Goal: Task Accomplishment & Management: Use online tool/utility

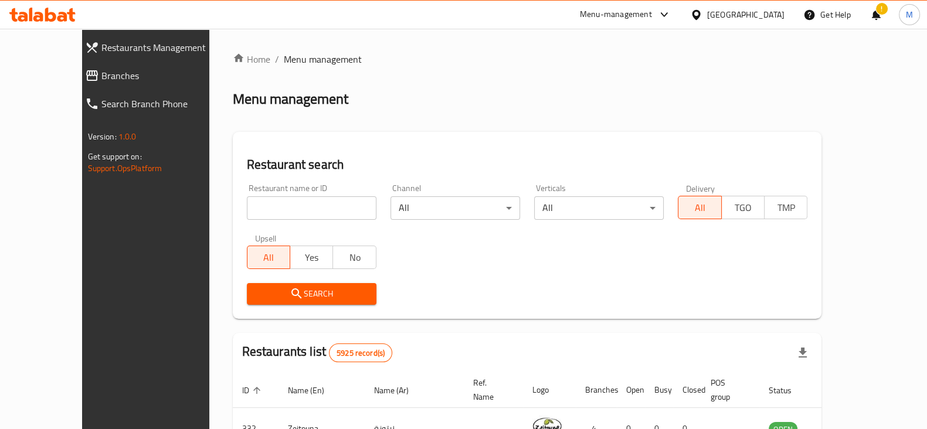
drag, startPoint x: 0, startPoint y: 0, endPoint x: 320, endPoint y: 207, distance: 380.9
click at [321, 207] on input "search" at bounding box center [312, 208] width 130 height 23
type input "jio"
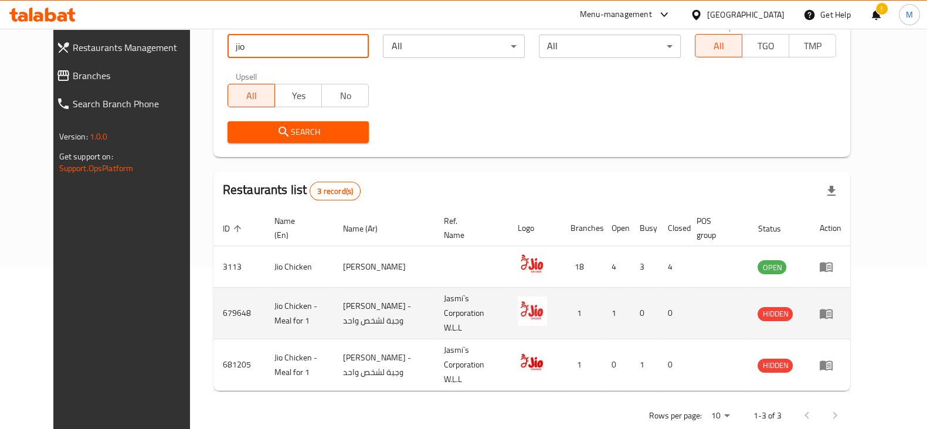
scroll to position [168, 0]
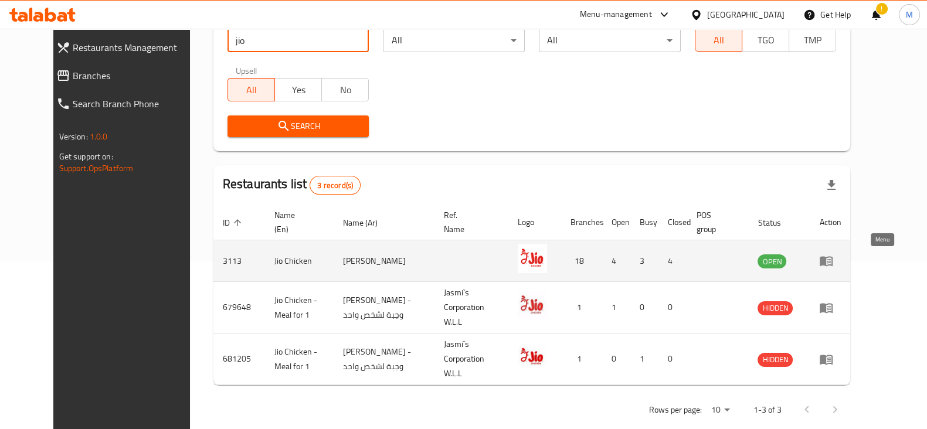
click at [833, 265] on icon "enhanced table" at bounding box center [826, 262] width 13 height 10
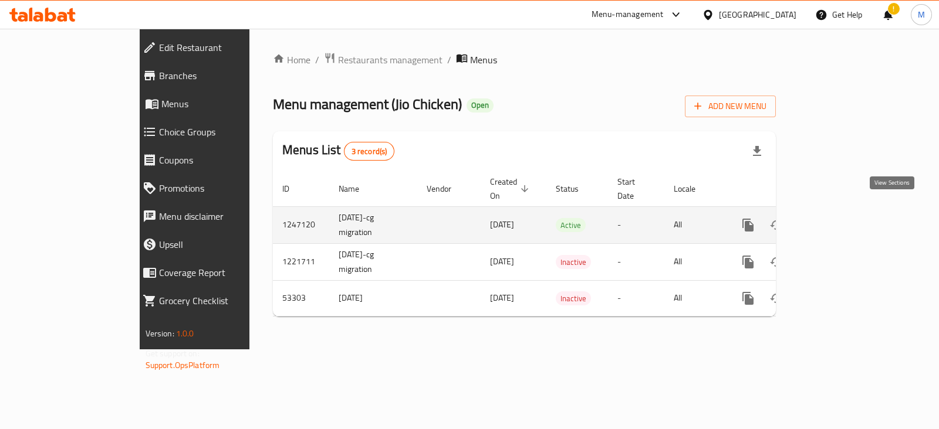
click at [839, 218] on icon "enhanced table" at bounding box center [832, 225] width 14 height 14
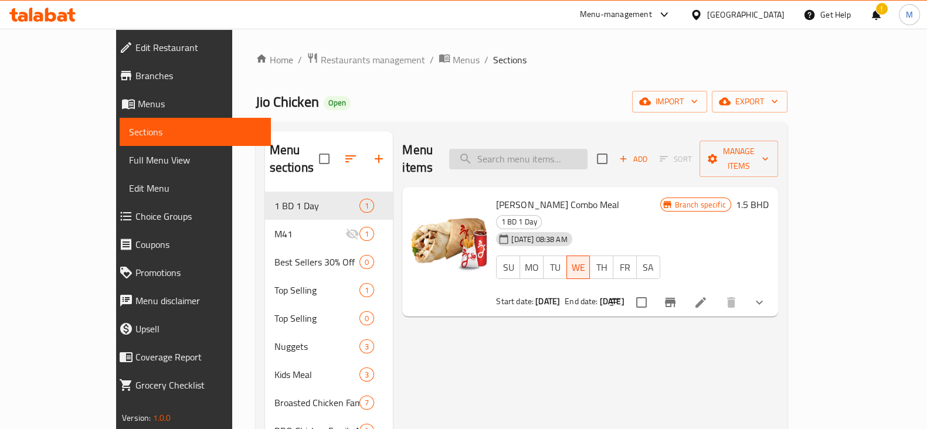
click at [588, 149] on input "search" at bounding box center [518, 159] width 138 height 21
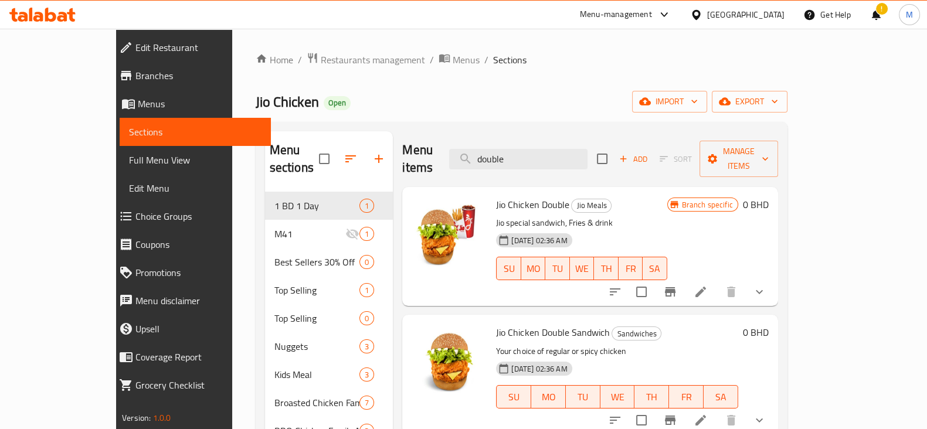
type input "double"
click at [767, 285] on icon "show more" at bounding box center [760, 292] width 14 height 14
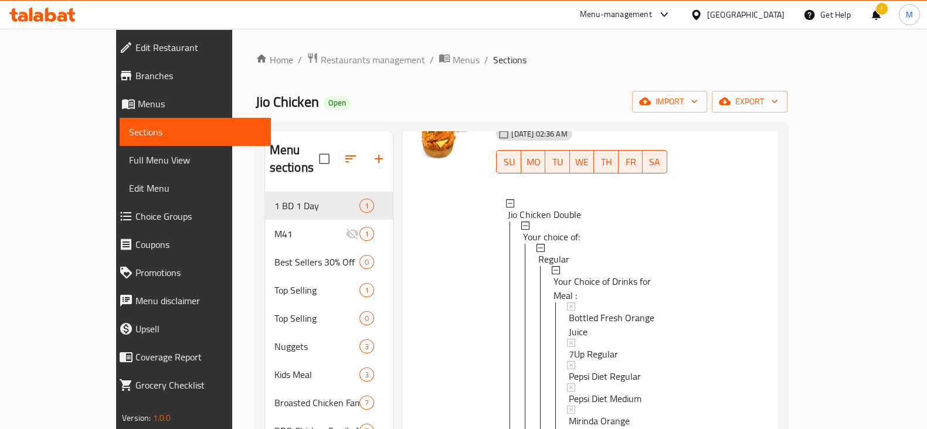
scroll to position [73, 0]
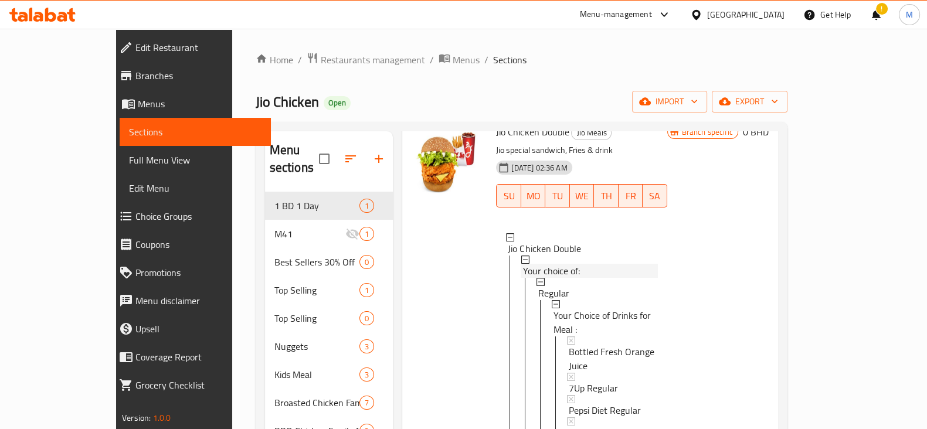
click at [551, 264] on span "Your choice of:" at bounding box center [551, 271] width 57 height 14
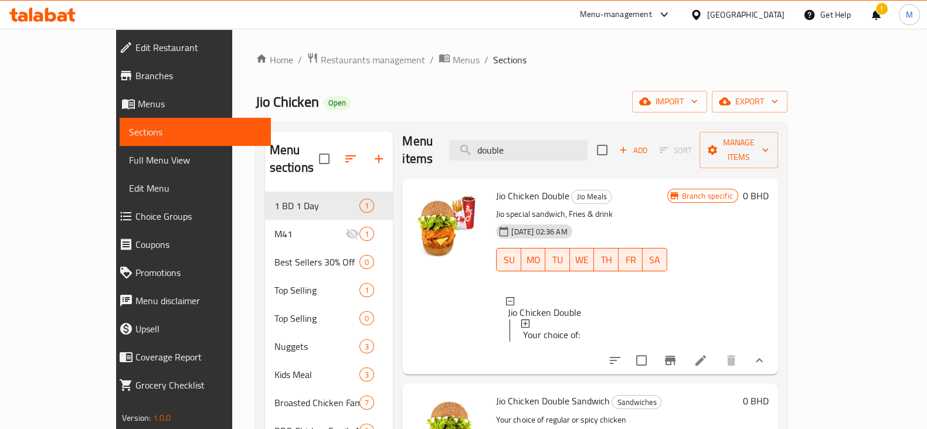
click at [549, 328] on span "Your choice of:" at bounding box center [551, 335] width 57 height 14
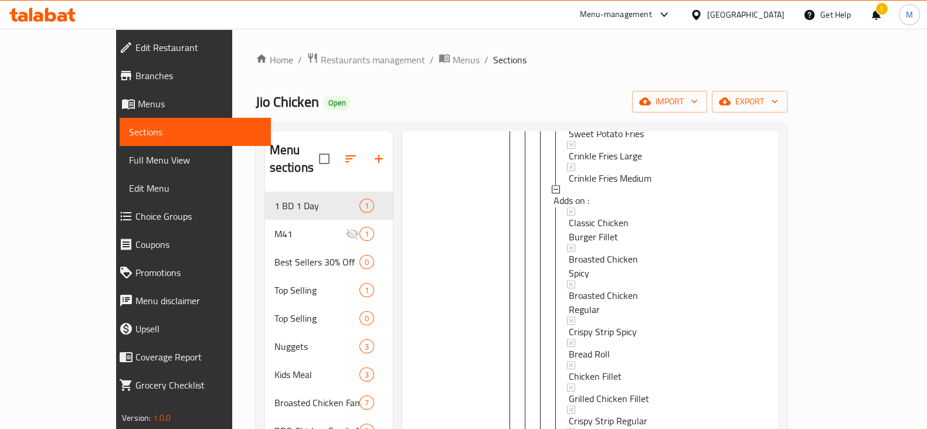
scroll to position [18, 0]
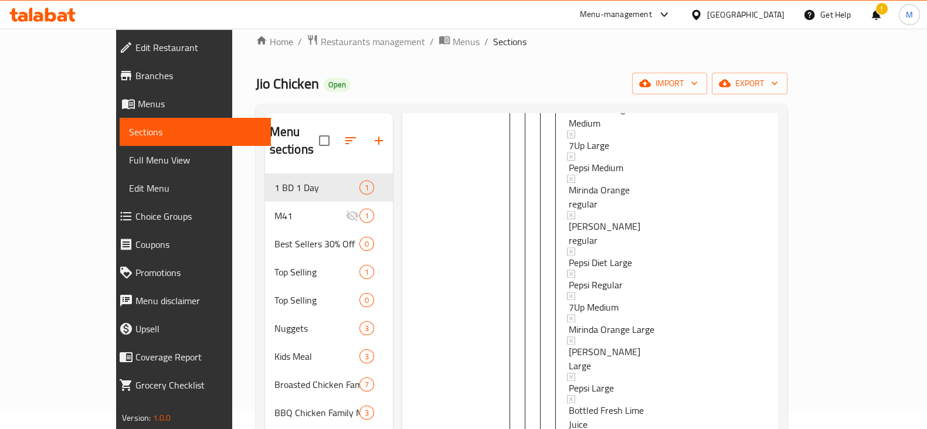
scroll to position [1289, 0]
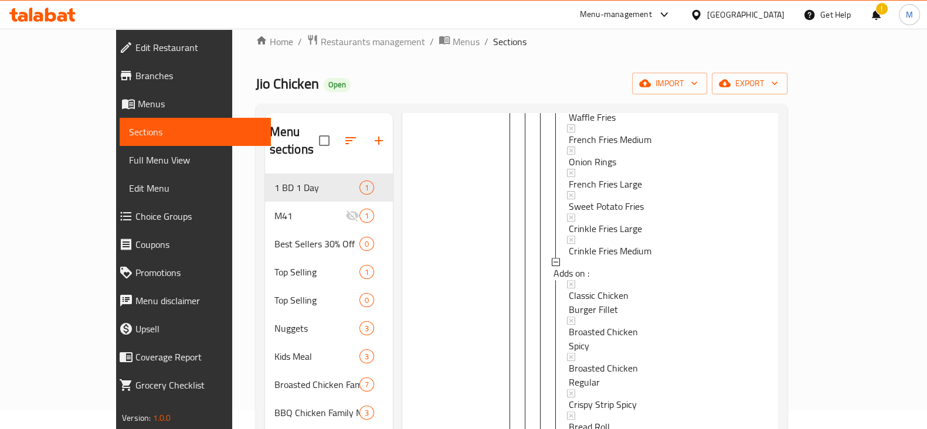
scroll to position [1490, 0]
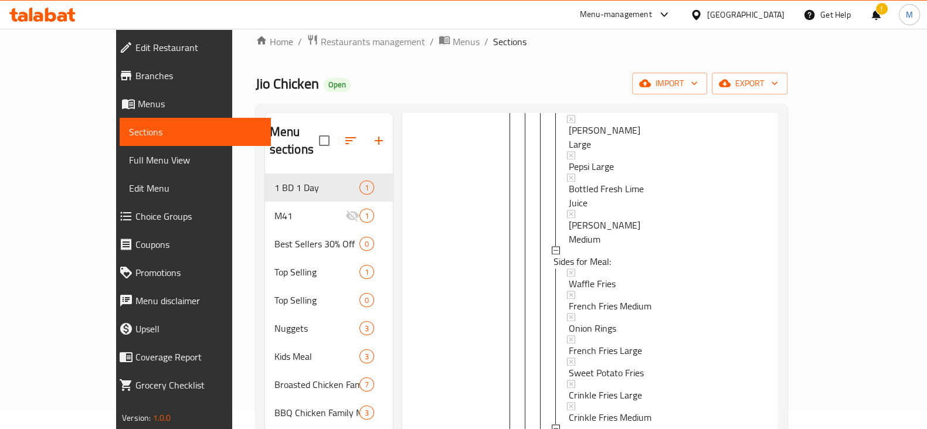
scroll to position [1714, 0]
